Goal: Task Accomplishment & Management: Complete application form

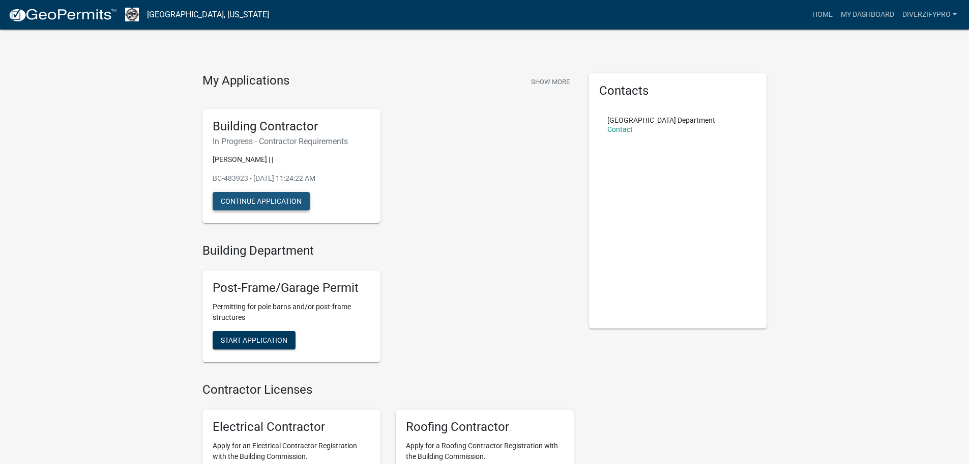
click at [298, 200] on button "Continue Application" at bounding box center [261, 201] width 97 height 18
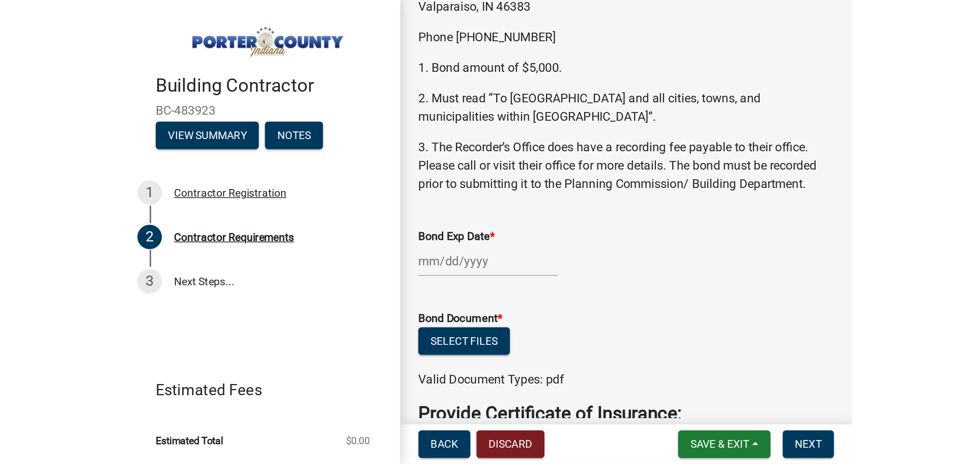
scroll to position [102, 0]
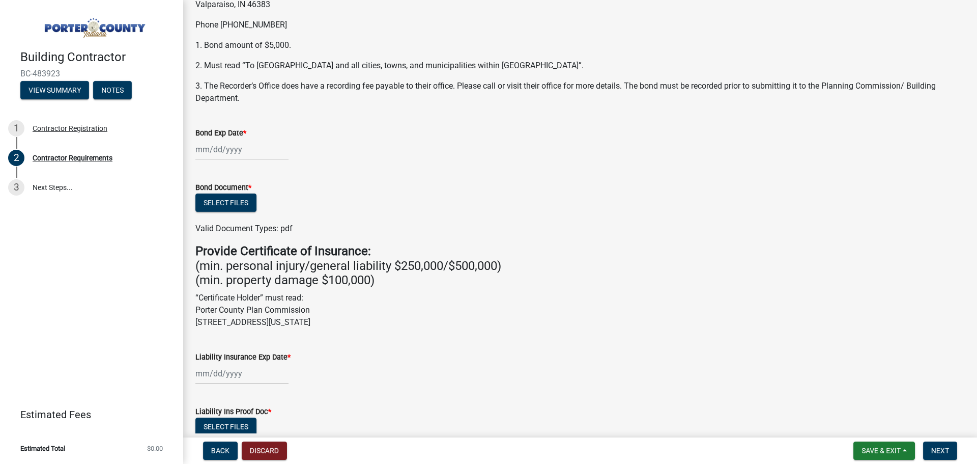
click at [251, 150] on div at bounding box center [241, 149] width 93 height 21
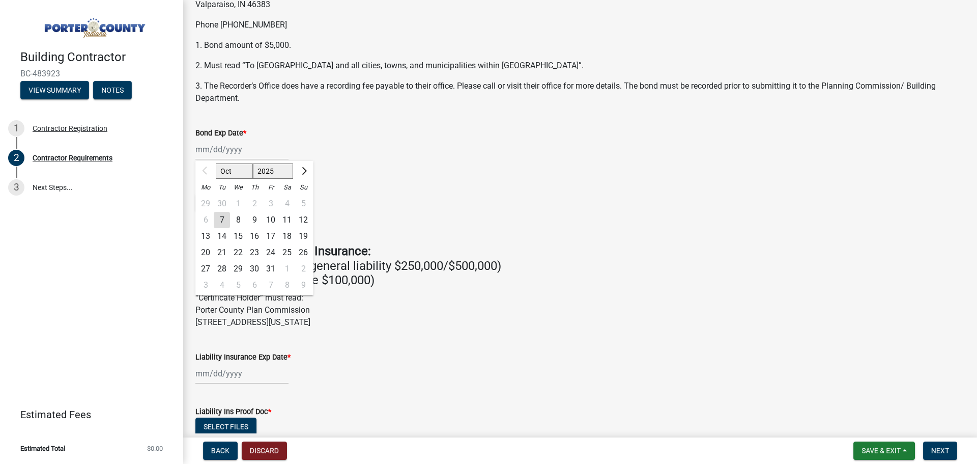
click at [207, 171] on div at bounding box center [205, 171] width 20 height 16
click at [216, 150] on input "Bond Exp Date *" at bounding box center [241, 149] width 93 height 21
type input "09252026"
click at [459, 143] on div "09252026 Oct Nov [DATE] 2026 2027 2028 2029 2030 2031 2032 2033 2034 2035 2036 …" at bounding box center [579, 149] width 769 height 21
drag, startPoint x: 204, startPoint y: 147, endPoint x: 223, endPoint y: 143, distance: 20.3
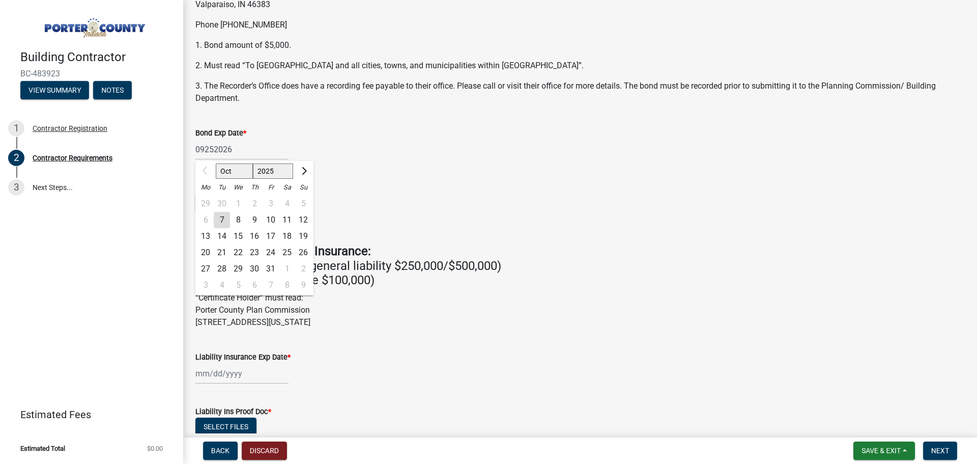
click at [205, 146] on div "09252026 Oct Nov [DATE] 2026 2027 2028 2029 2030 2031 2032 2033 2034 2035 2036 …" at bounding box center [241, 149] width 93 height 21
click at [207, 149] on input "09252026" at bounding box center [241, 149] width 93 height 21
click at [302, 164] on button "Next month" at bounding box center [303, 171] width 12 height 16
select select "11"
click at [285, 169] on select "2025 2026 2027 2028 2029 2030 2031 2032 2033 2034 2035 2036 2037 2038 2039 2040…" at bounding box center [273, 170] width 41 height 15
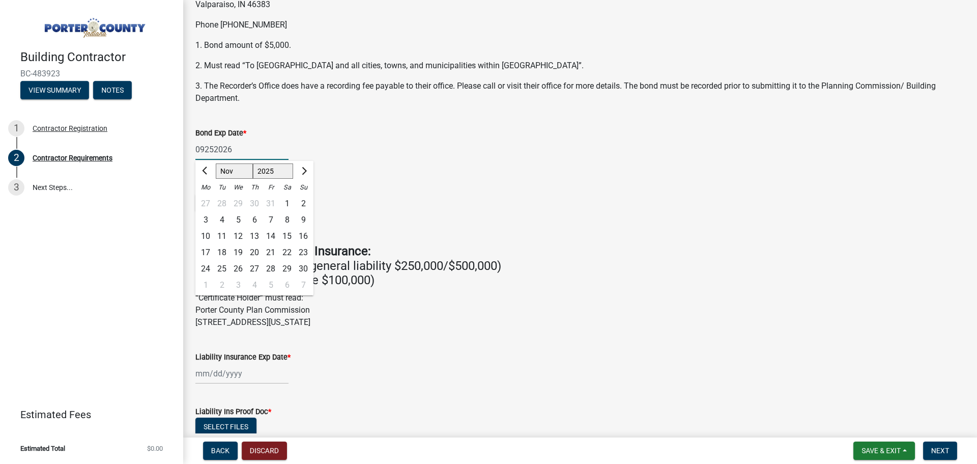
select select "2026"
click at [253, 163] on select "2025 2026 2027 2028 2029 2030 2031 2032 2033 2034 2035 2036 2037 2038 2039 2040…" at bounding box center [273, 170] width 41 height 15
click at [202, 169] on button "Previous month" at bounding box center [205, 171] width 12 height 16
click at [203, 169] on button "Previous month" at bounding box center [205, 171] width 12 height 16
select select "9"
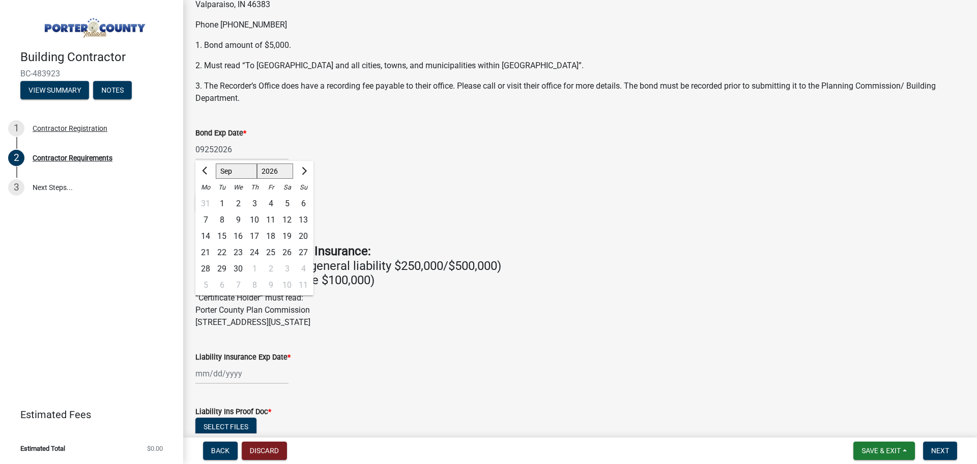
click at [271, 250] on div "25" at bounding box center [271, 252] width 16 height 16
type input "[DATE]"
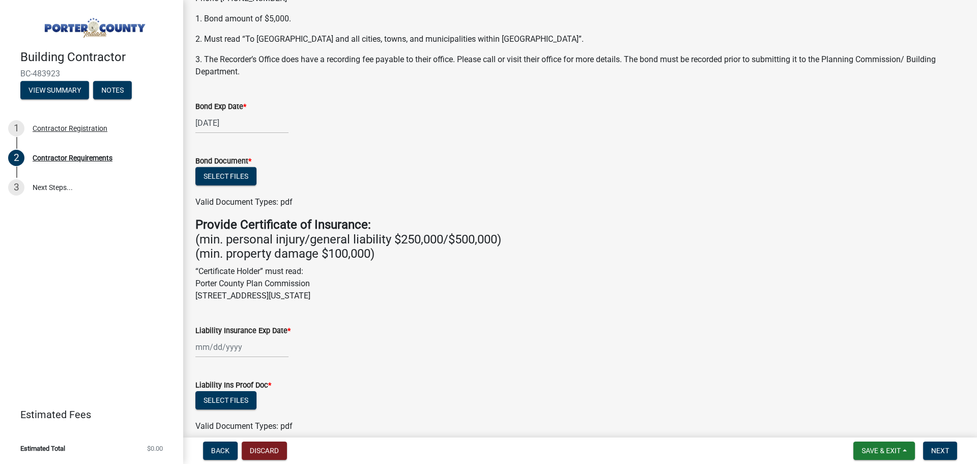
scroll to position [153, 0]
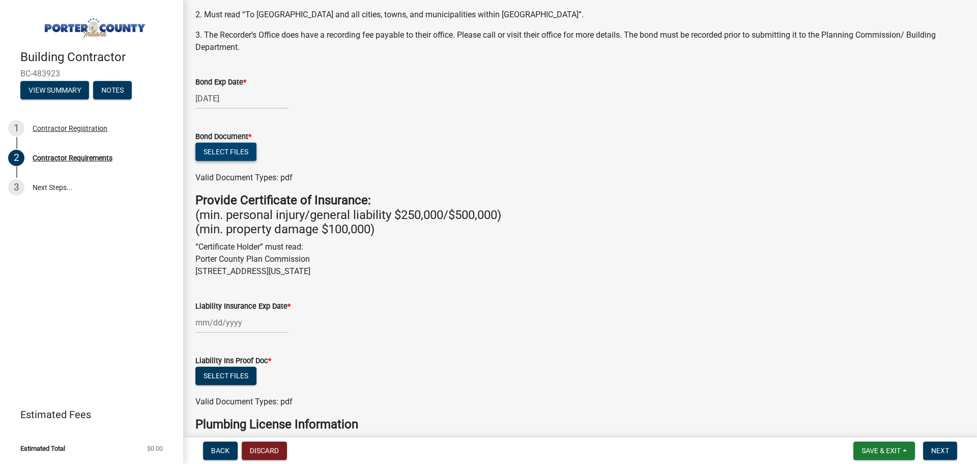
click at [242, 150] on button "Select files" at bounding box center [225, 151] width 61 height 18
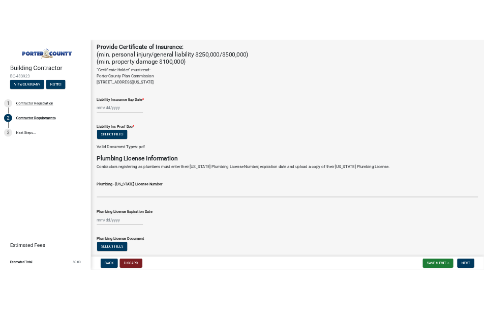
scroll to position [236, 0]
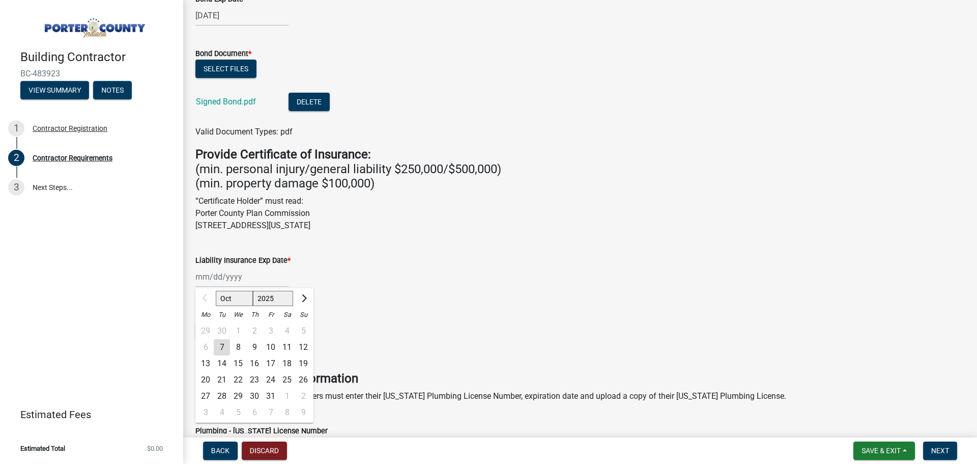
click at [220, 279] on div "Oct Nov [DATE] 2026 2027 2028 2029 2030 2031 2032 2033 2034 2035 2036 2037 2038…" at bounding box center [241, 276] width 93 height 21
click at [291, 292] on select "2025 2026 2027 2028 2029 2030 2031 2032 2033 2034 2035 2036 2037 2038 2039 2040…" at bounding box center [273, 298] width 41 height 15
select select "2026"
click at [253, 291] on select "2025 2026 2027 2028 2029 2030 2031 2032 2033 2034 2035 2036 2037 2038 2039 2040…" at bounding box center [273, 298] width 41 height 15
click at [257, 327] on div "1" at bounding box center [254, 331] width 16 height 16
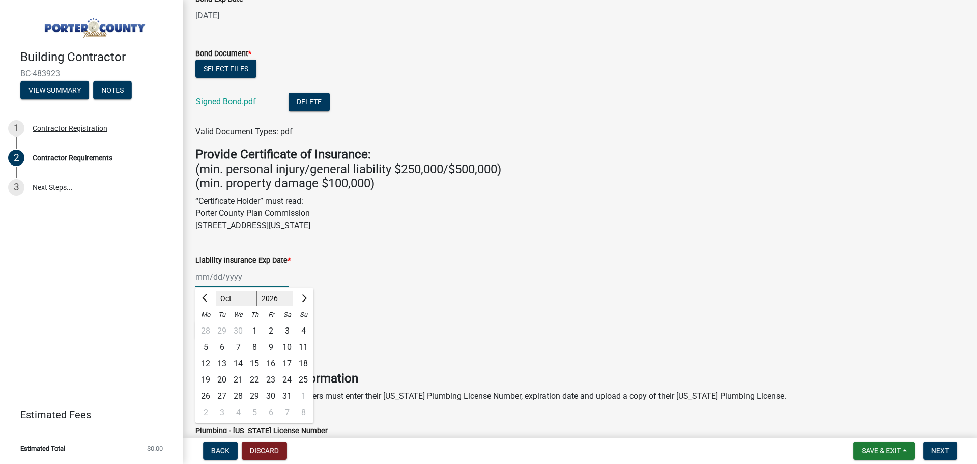
type input "[DATE]"
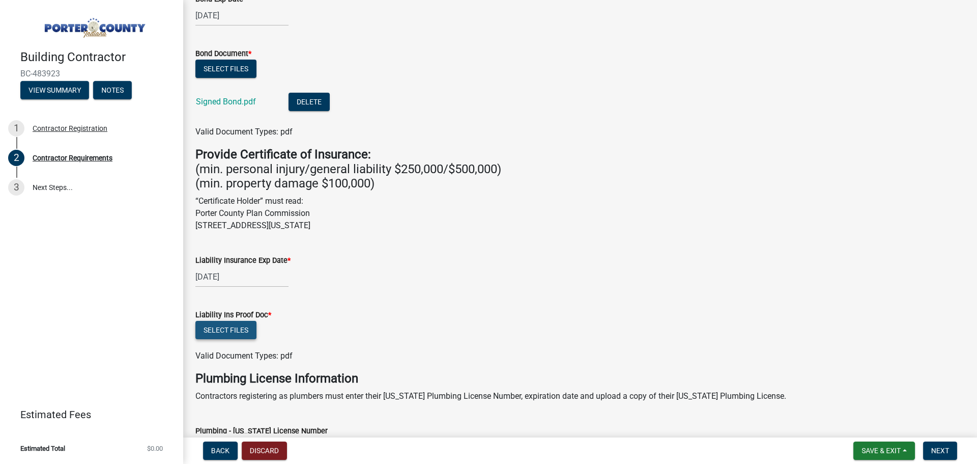
click at [248, 333] on button "Select files" at bounding box center [225, 330] width 61 height 18
click at [231, 333] on button "Select files" at bounding box center [225, 330] width 61 height 18
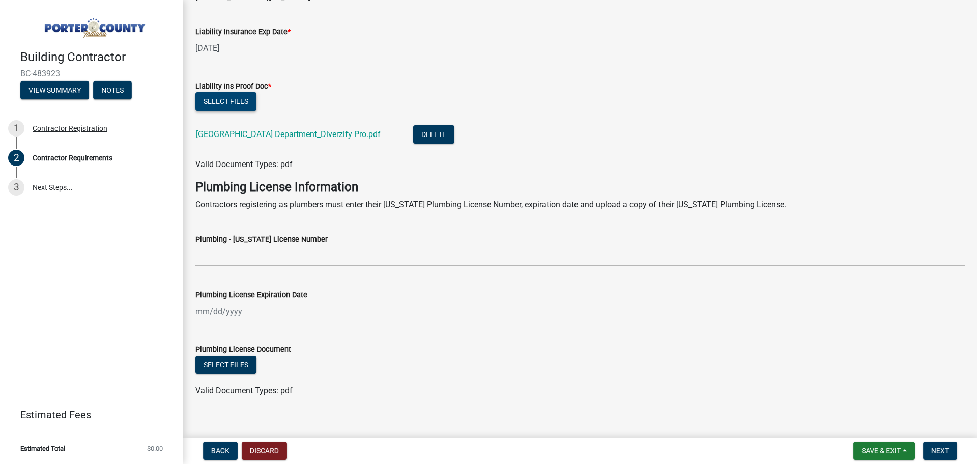
scroll to position [476, 0]
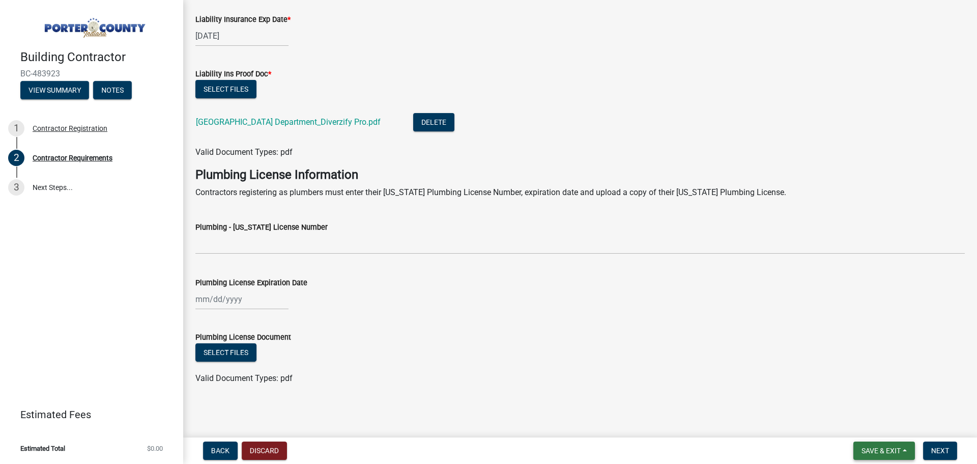
click at [895, 450] on span "Save & Exit" at bounding box center [880, 450] width 39 height 8
click at [893, 403] on button "Save" at bounding box center [873, 399] width 81 height 24
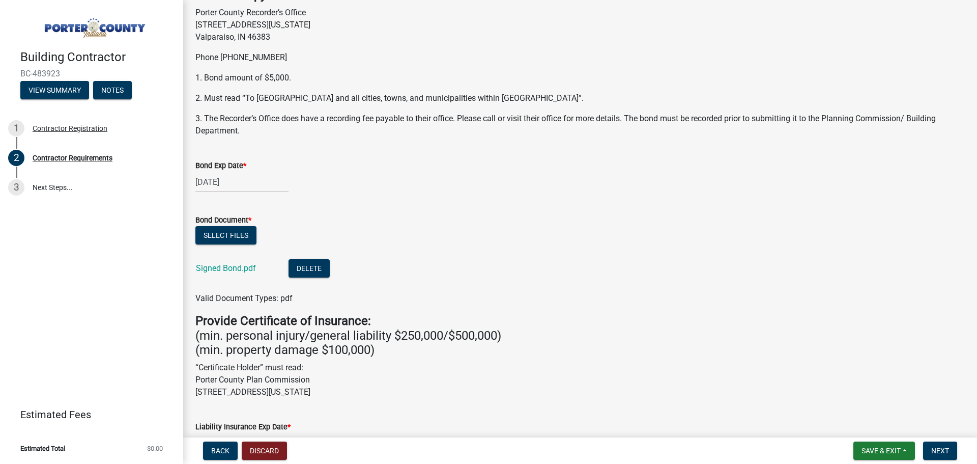
scroll to position [0, 0]
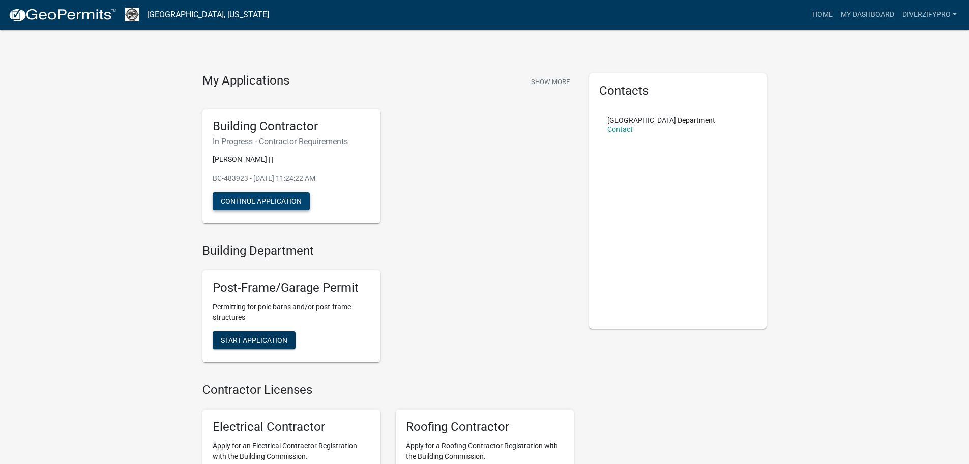
click at [295, 204] on button "Continue Application" at bounding box center [261, 201] width 97 height 18
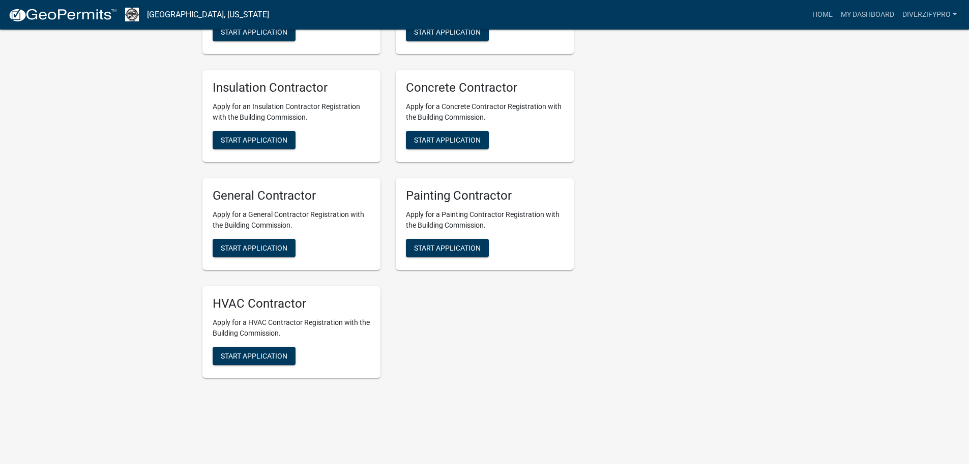
scroll to position [663, 0]
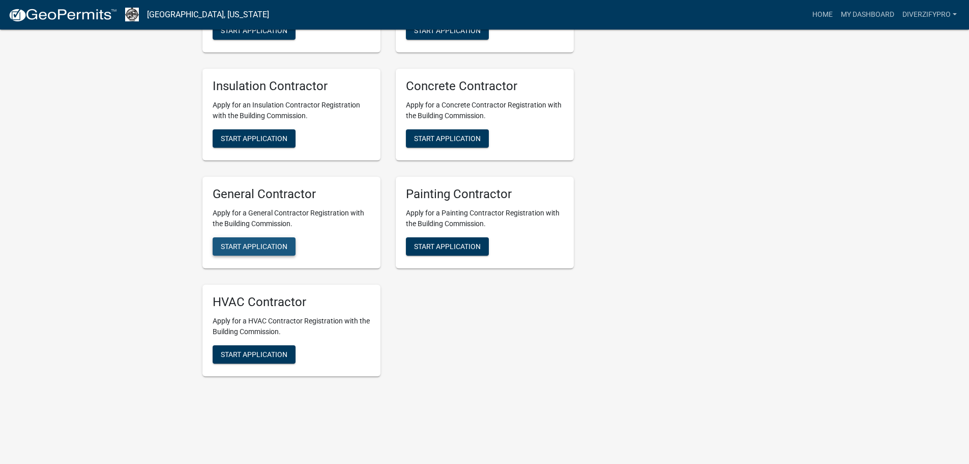
click at [281, 250] on span "Start Application" at bounding box center [254, 246] width 67 height 8
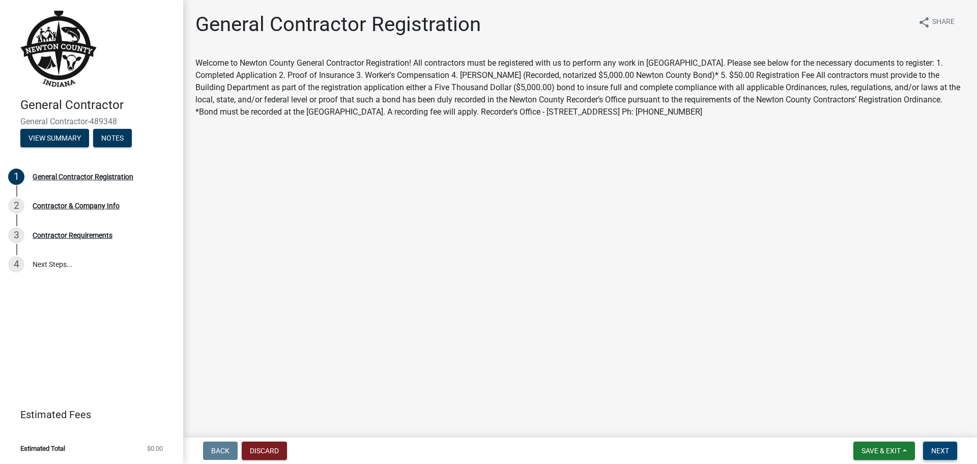
click at [940, 455] on button "Next" at bounding box center [940, 450] width 34 height 18
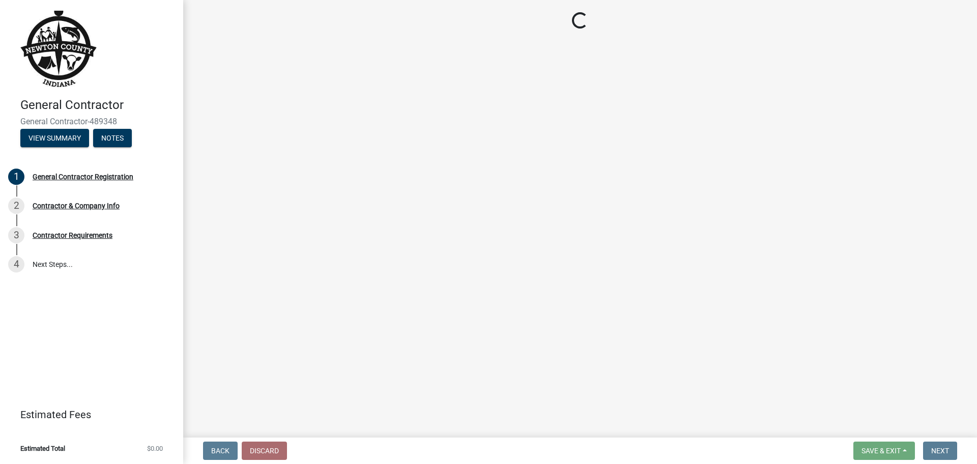
select select "IL"
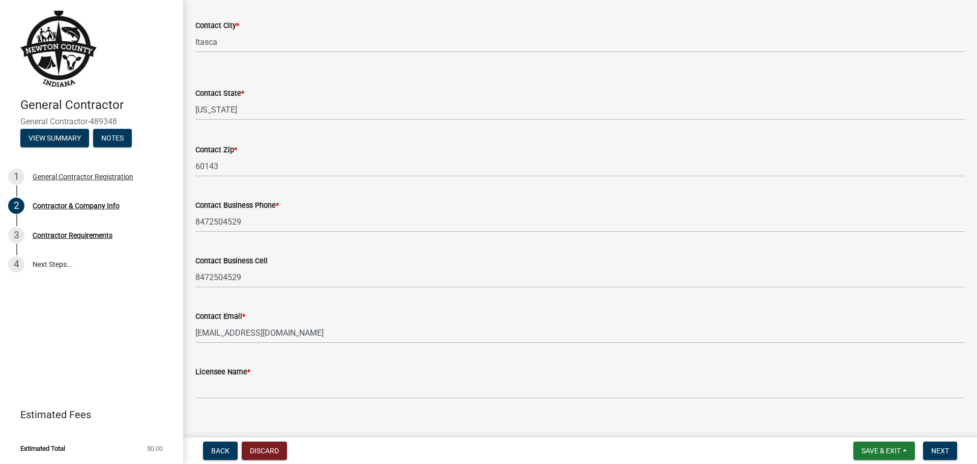
scroll to position [342, 0]
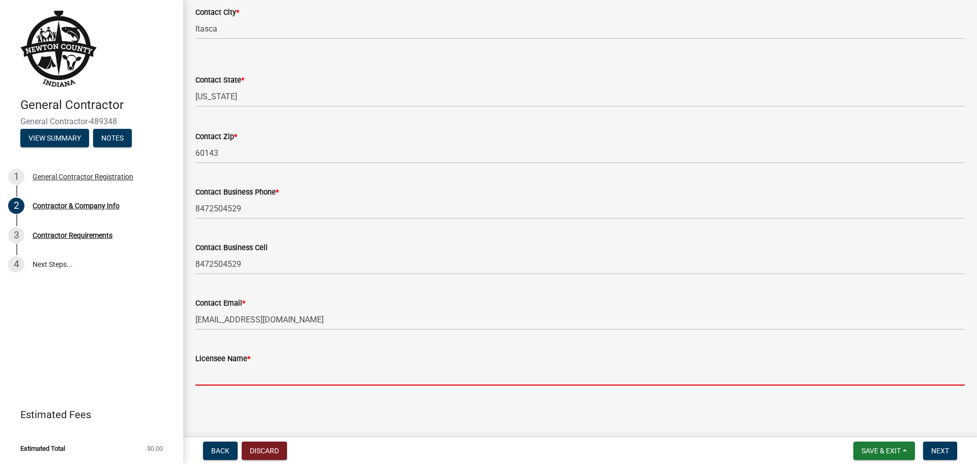
click at [285, 372] on input "Licensee Name *" at bounding box center [579, 374] width 769 height 21
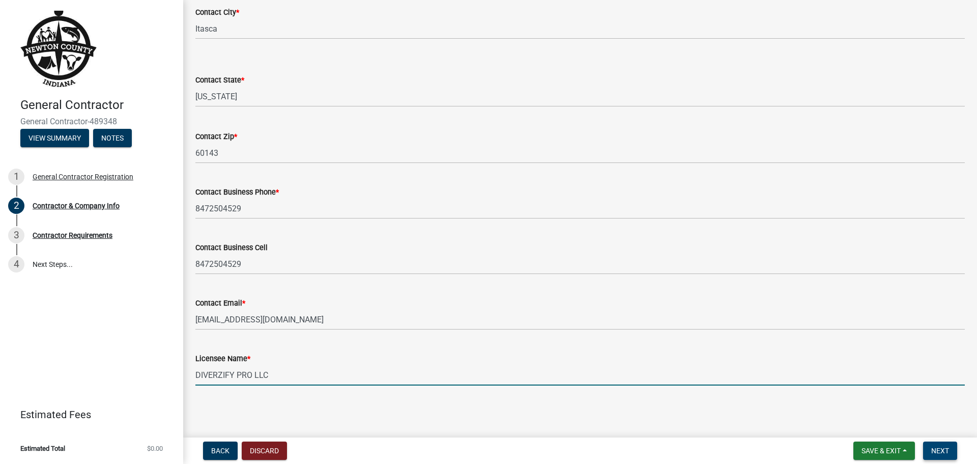
type input "DIVERZIFY PRO LLC"
click at [935, 449] on span "Next" at bounding box center [940, 450] width 18 height 8
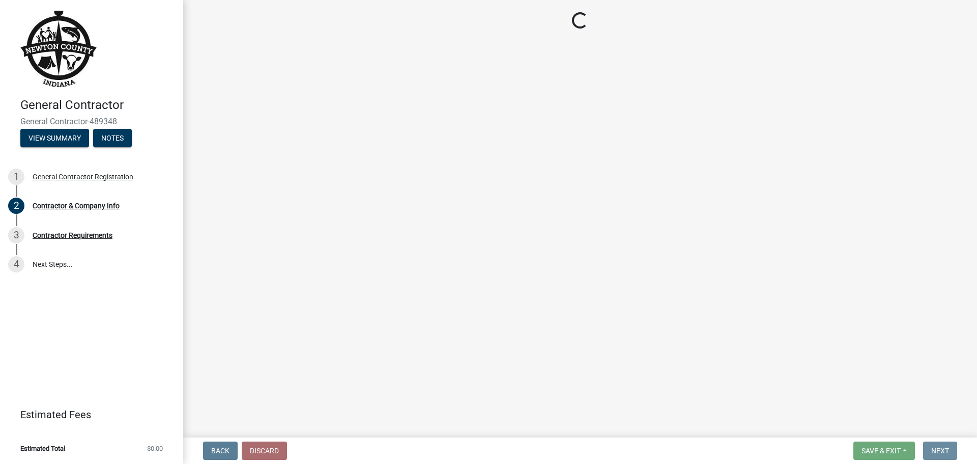
scroll to position [0, 0]
